Goal: Task Accomplishment & Management: Manage account settings

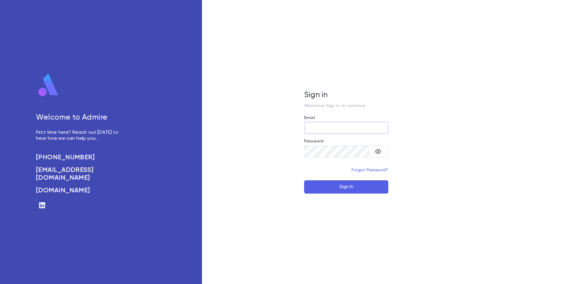
type input "**********"
click at [318, 183] on button "Sign In" at bounding box center [346, 186] width 84 height 13
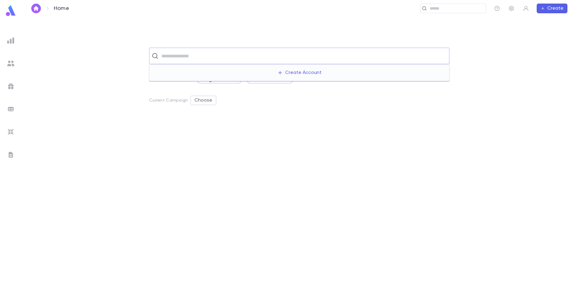
click at [201, 54] on input "text" at bounding box center [302, 55] width 287 height 11
type input "******"
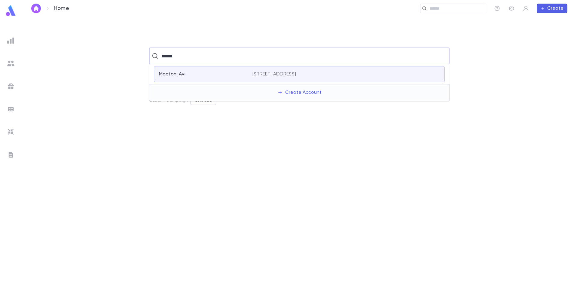
click at [199, 71] on div "Mocton, Avi 319 Grande River Boulevard, Toms River NJ 08755" at bounding box center [299, 74] width 291 height 16
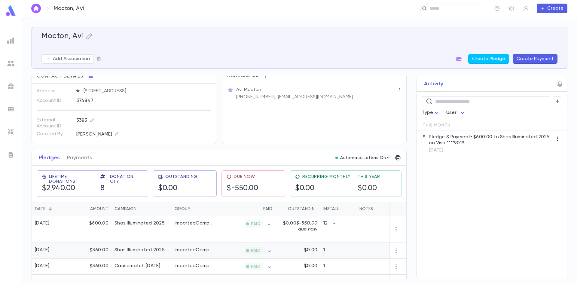
scroll to position [30, 0]
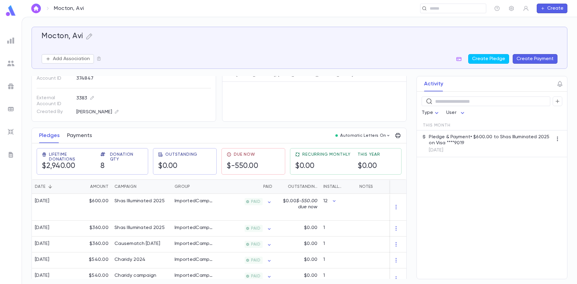
click at [78, 131] on button "Payments" at bounding box center [79, 135] width 25 height 15
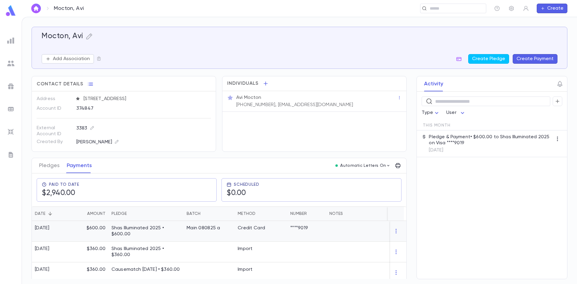
click at [162, 229] on p "Shas Illuminated 2025 • $600.00" at bounding box center [145, 231] width 69 height 12
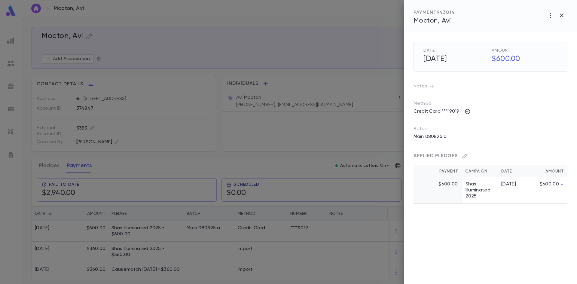
click at [83, 231] on div at bounding box center [288, 142] width 577 height 284
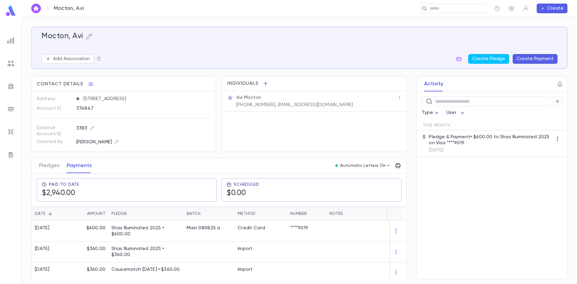
click at [59, 165] on div "Pledges Payments" at bounding box center [65, 165] width 60 height 15
click at [55, 171] on button "Pledges" at bounding box center [49, 165] width 20 height 15
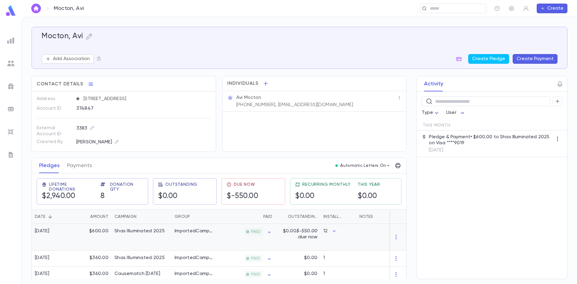
click at [352, 231] on div "12" at bounding box center [338, 237] width 36 height 27
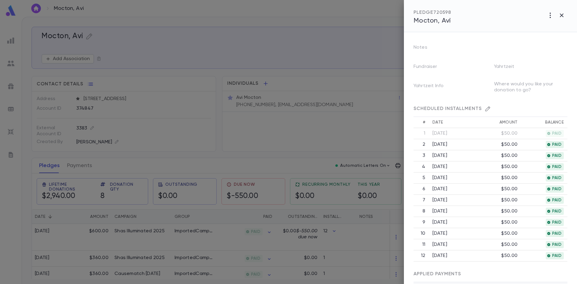
scroll to position [120, 0]
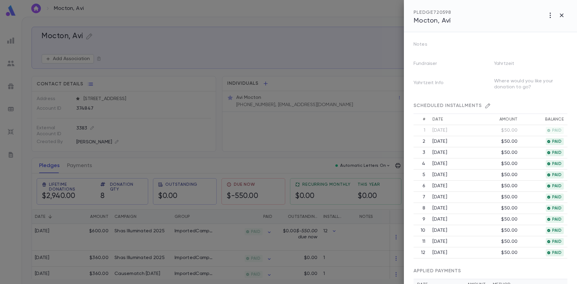
click at [300, 240] on div at bounding box center [288, 142] width 577 height 284
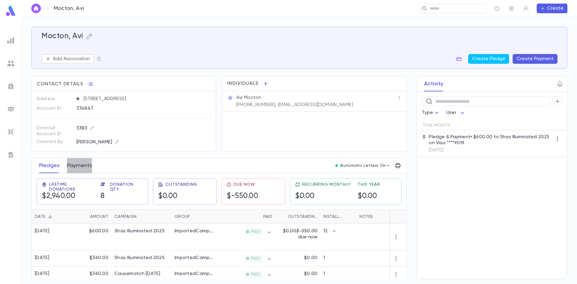
click at [85, 169] on button "Payments" at bounding box center [79, 165] width 25 height 15
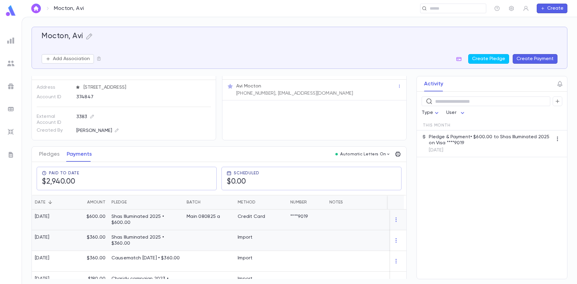
scroll to position [30, 0]
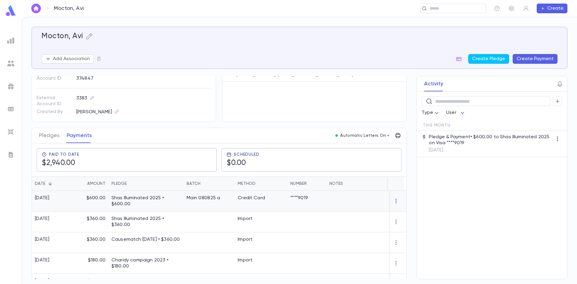
click at [396, 198] on icon "button" at bounding box center [396, 201] width 6 height 6
click at [288, 198] on div at bounding box center [288, 142] width 577 height 284
click at [255, 204] on div "Credit Card" at bounding box center [261, 201] width 53 height 21
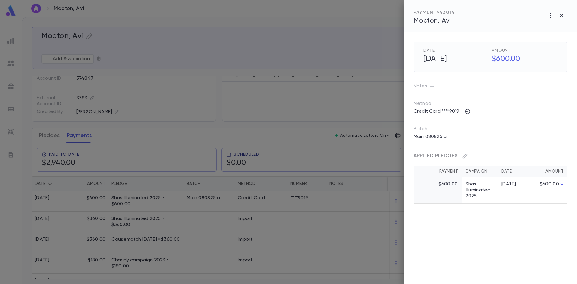
drag, startPoint x: 183, startPoint y: 60, endPoint x: 112, endPoint y: 64, distance: 71.0
click at [183, 60] on div at bounding box center [288, 142] width 577 height 284
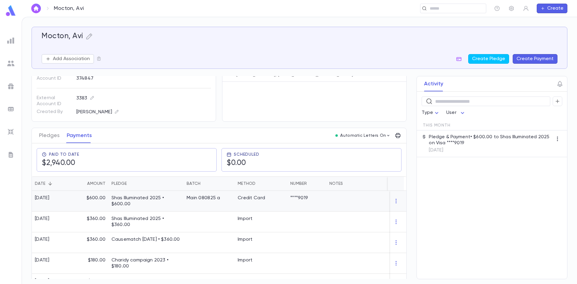
click at [390, 206] on div at bounding box center [398, 201] width 16 height 21
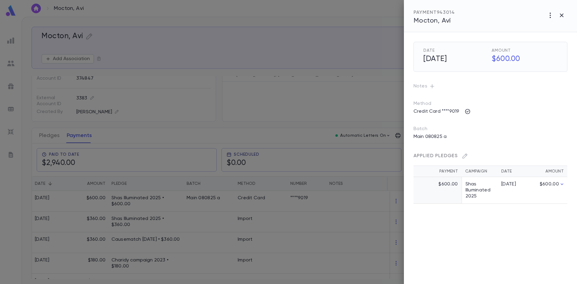
click at [200, 202] on div at bounding box center [288, 142] width 577 height 284
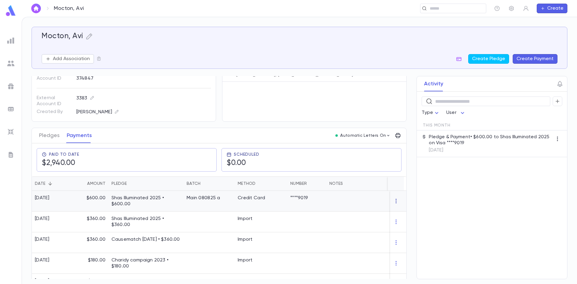
click at [396, 200] on icon "button" at bounding box center [396, 201] width 6 height 6
click at [395, 199] on div at bounding box center [288, 142] width 577 height 284
click at [54, 203] on div "8/7/2025" at bounding box center [52, 201] width 41 height 21
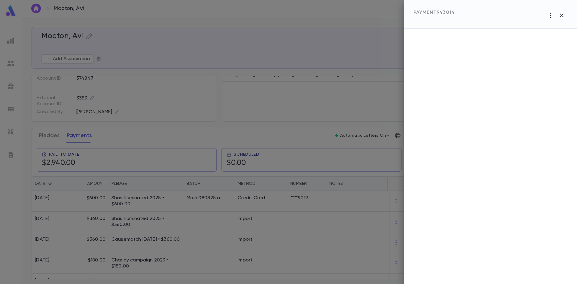
click at [546, 14] on icon "button" at bounding box center [549, 15] width 7 height 7
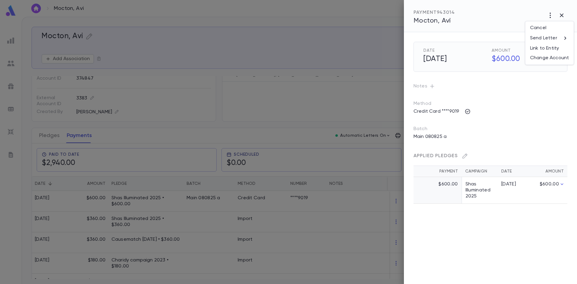
click at [317, 51] on div at bounding box center [288, 142] width 577 height 284
click at [233, 105] on div at bounding box center [288, 142] width 577 height 284
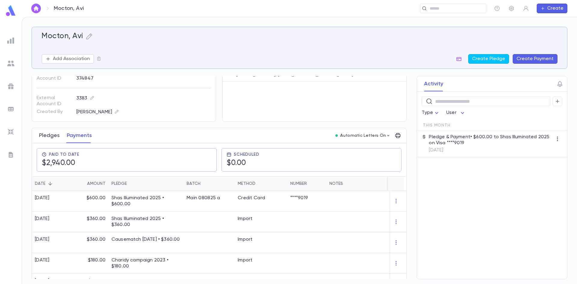
click at [48, 137] on button "Pledges" at bounding box center [49, 135] width 20 height 15
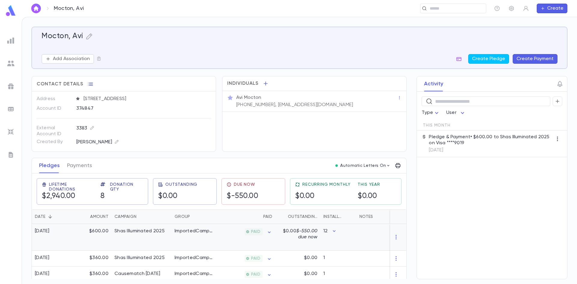
click at [71, 235] on div "8/7/2025" at bounding box center [52, 237] width 41 height 27
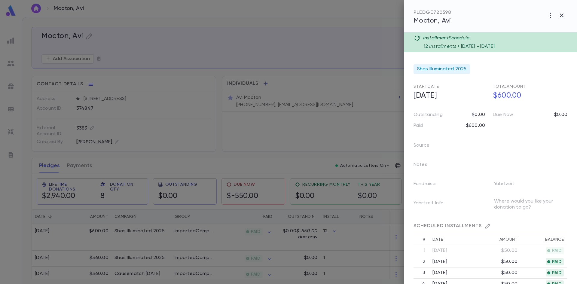
drag, startPoint x: 157, startPoint y: 163, endPoint x: 99, endPoint y: 160, distance: 57.7
click at [150, 163] on div at bounding box center [288, 142] width 577 height 284
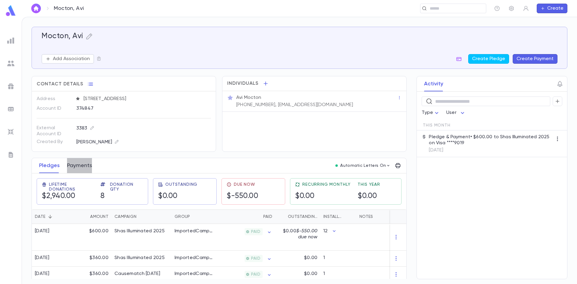
drag, startPoint x: 84, startPoint y: 162, endPoint x: 195, endPoint y: 163, distance: 110.5
click at [84, 163] on button "Payments" at bounding box center [79, 165] width 25 height 15
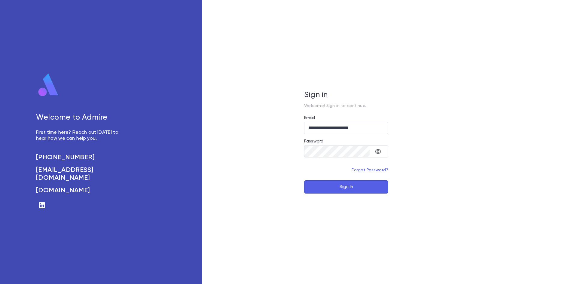
click at [381, 183] on button "Sign In" at bounding box center [346, 186] width 84 height 13
type input "**********"
click at [349, 188] on button "Sign In" at bounding box center [346, 186] width 84 height 13
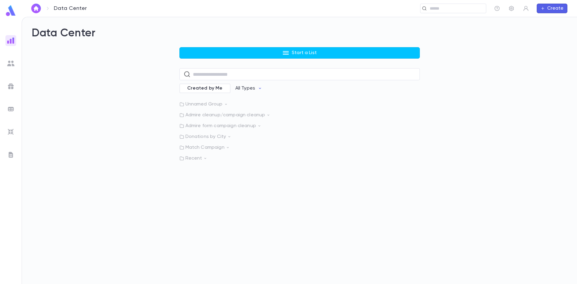
click at [8, 44] on div at bounding box center [10, 40] width 11 height 11
click at [7, 65] on div at bounding box center [10, 63] width 11 height 11
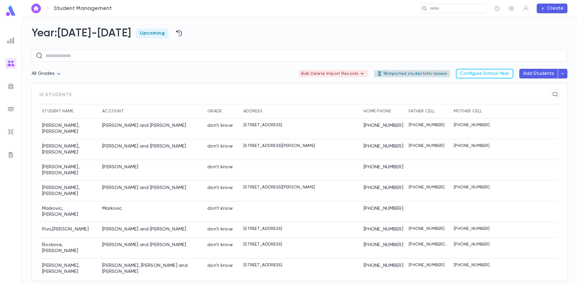
click at [413, 72] on p "18 imported students for review" at bounding box center [412, 73] width 70 height 5
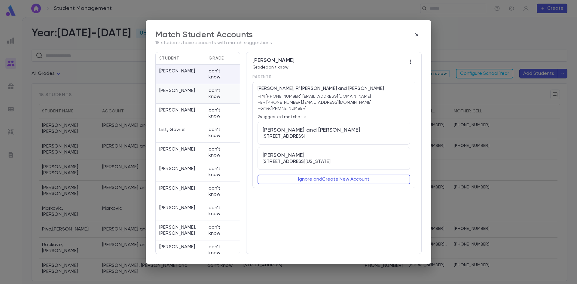
click at [191, 102] on div "[PERSON_NAME] don't know" at bounding box center [198, 94] width 84 height 20
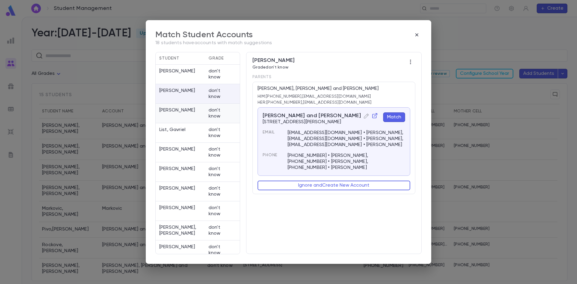
click at [188, 122] on div "[PERSON_NAME] don't know" at bounding box center [198, 114] width 84 height 20
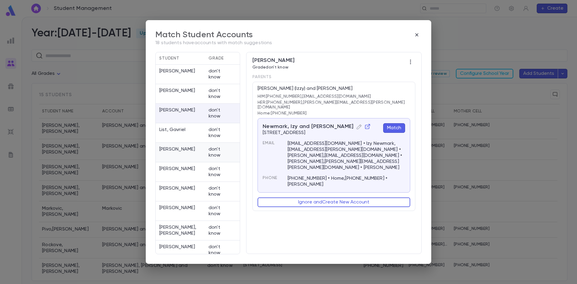
click at [181, 157] on p "[PERSON_NAME]" at bounding box center [180, 152] width 42 height 12
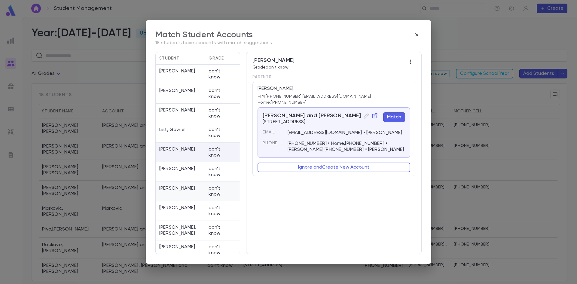
click at [180, 183] on div "[PERSON_NAME] don't know" at bounding box center [198, 192] width 84 height 20
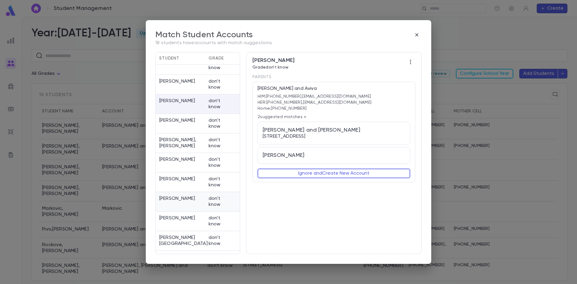
scroll to position [90, 0]
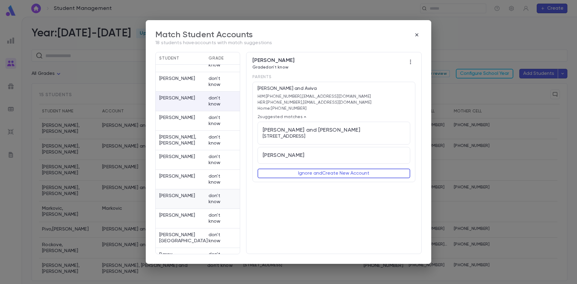
click at [203, 190] on div "[PERSON_NAME] don't know" at bounding box center [198, 199] width 84 height 20
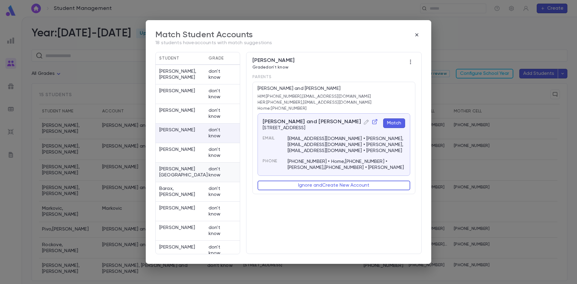
scroll to position [165, 0]
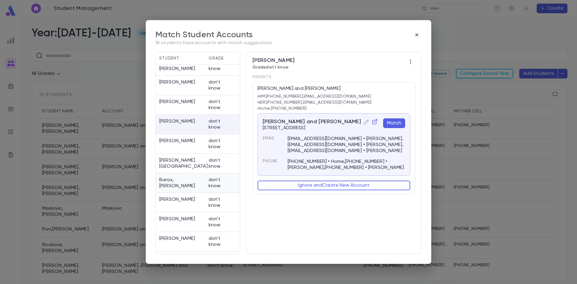
click at [174, 181] on p "Barax, [PERSON_NAME]" at bounding box center [180, 183] width 42 height 12
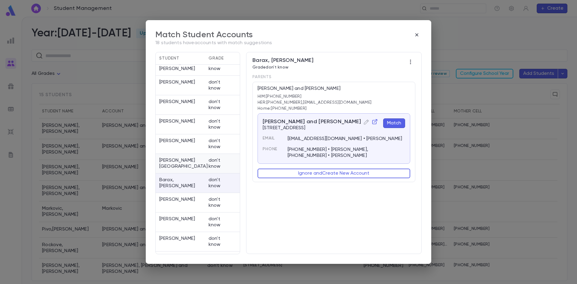
click at [182, 171] on div "[PERSON_NAME] don't know" at bounding box center [198, 164] width 84 height 20
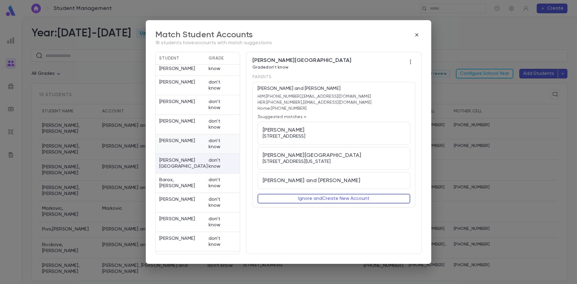
click at [188, 153] on div "[PERSON_NAME] don't know" at bounding box center [198, 144] width 84 height 20
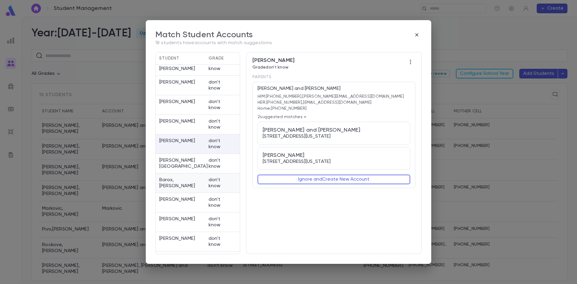
click at [214, 180] on p "don't know" at bounding box center [215, 183] width 15 height 12
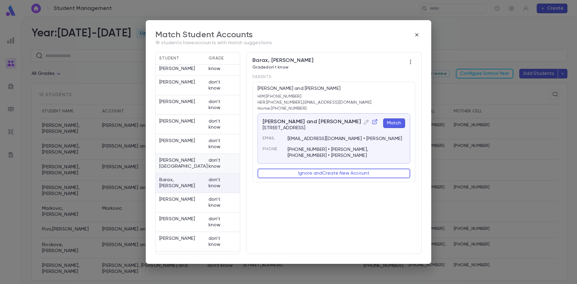
click at [211, 165] on p "don't know" at bounding box center [215, 163] width 15 height 12
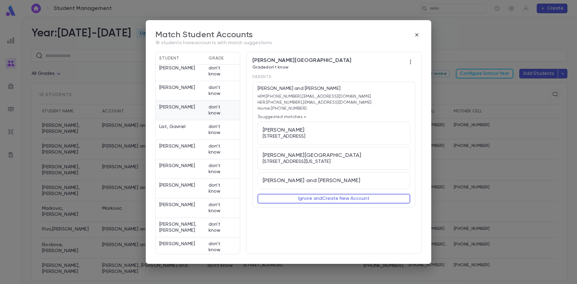
scroll to position [0, 0]
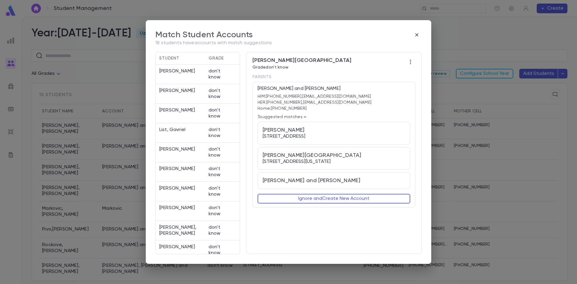
click at [97, 59] on div "Match Student Accounts 18 students have accounts with match suggestions Student…" at bounding box center [288, 142] width 577 height 284
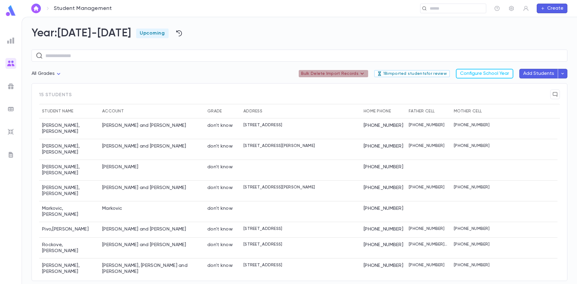
click at [345, 74] on p "Bulk Delete Import Records" at bounding box center [333, 73] width 65 height 7
click at [248, 74] on div at bounding box center [288, 142] width 577 height 284
